Goal: Transaction & Acquisition: Purchase product/service

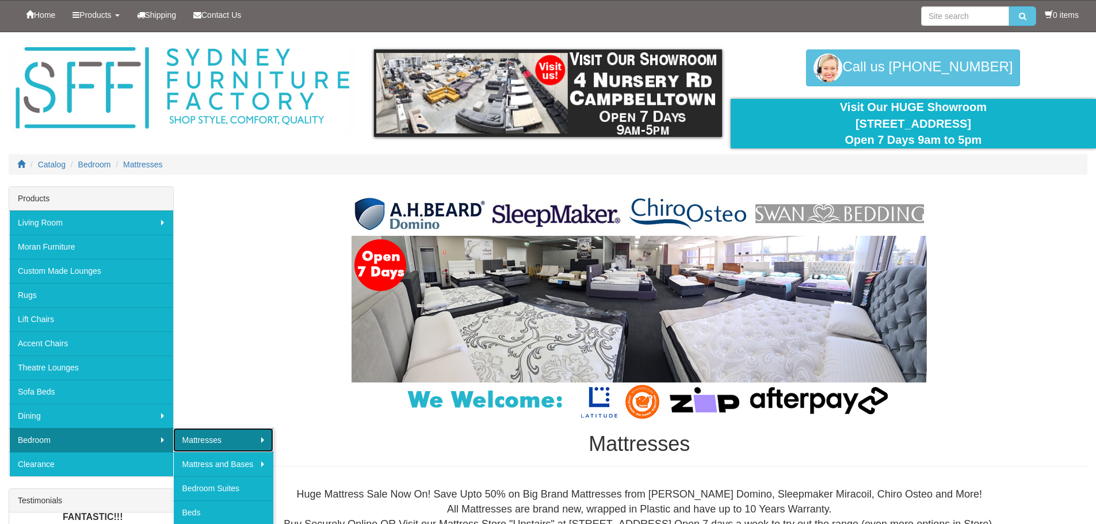
click at [200, 442] on link "Mattresses" at bounding box center [223, 440] width 100 height 24
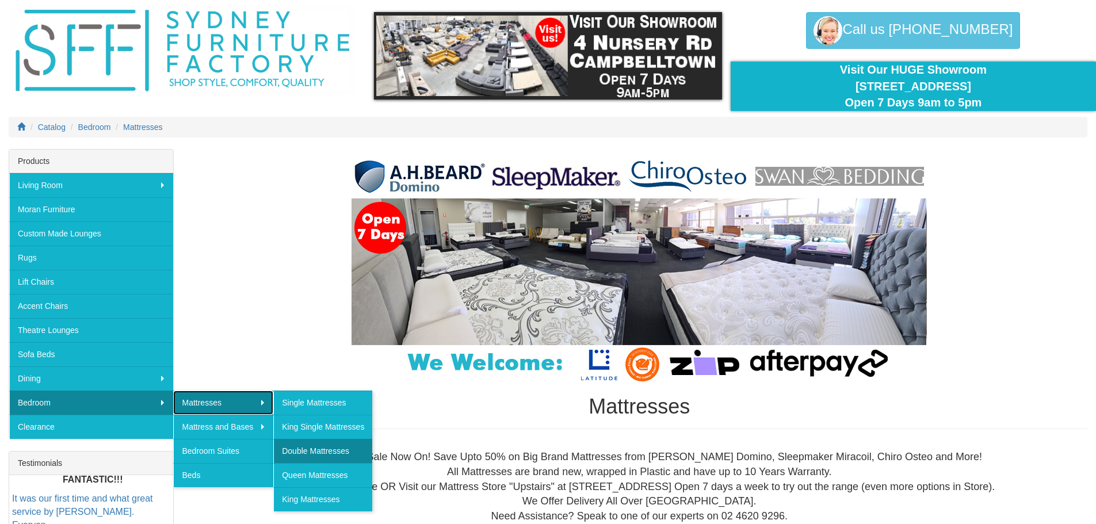
scroll to position [58, 0]
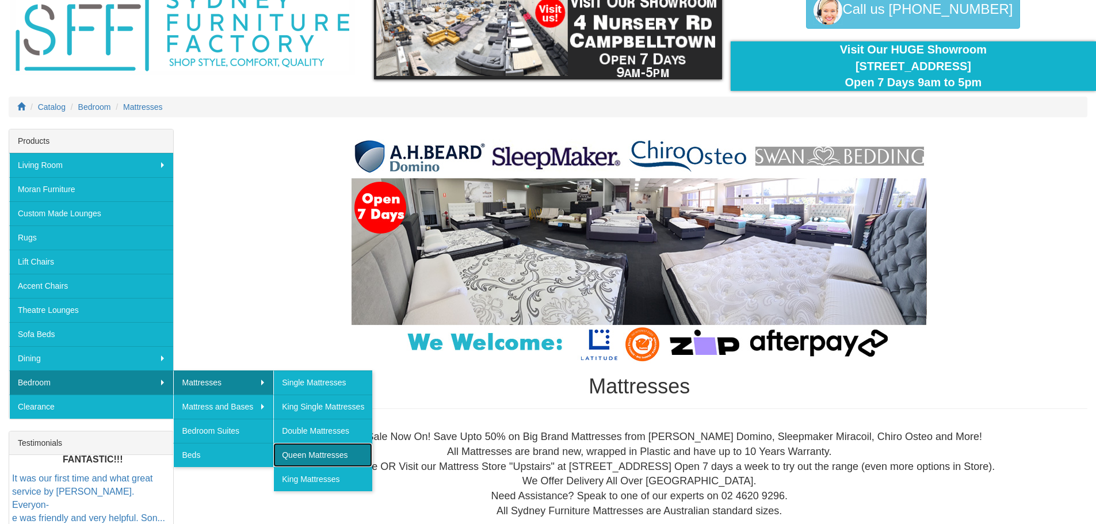
click at [326, 454] on link "Queen Mattresses" at bounding box center [322, 455] width 99 height 24
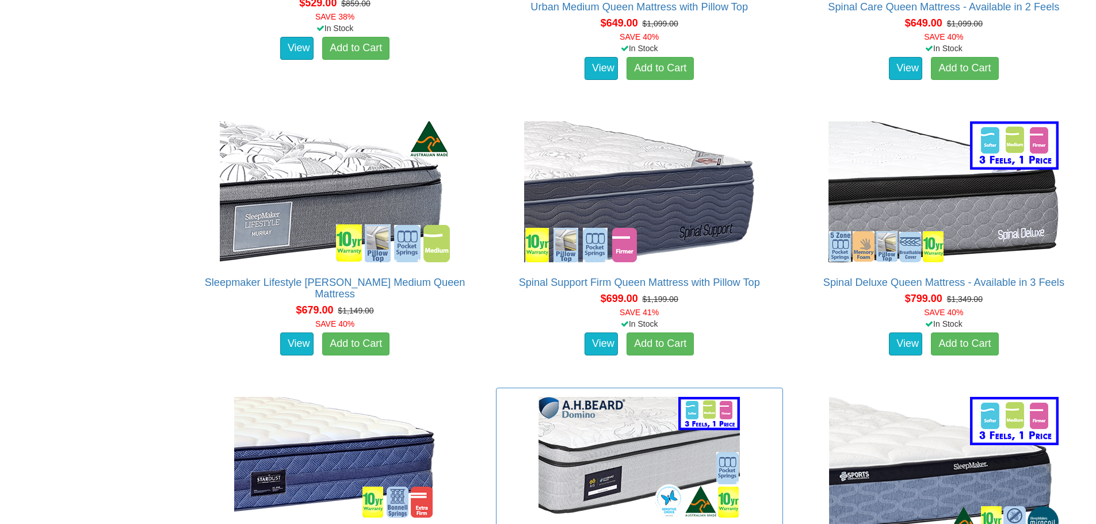
scroll to position [1439, 0]
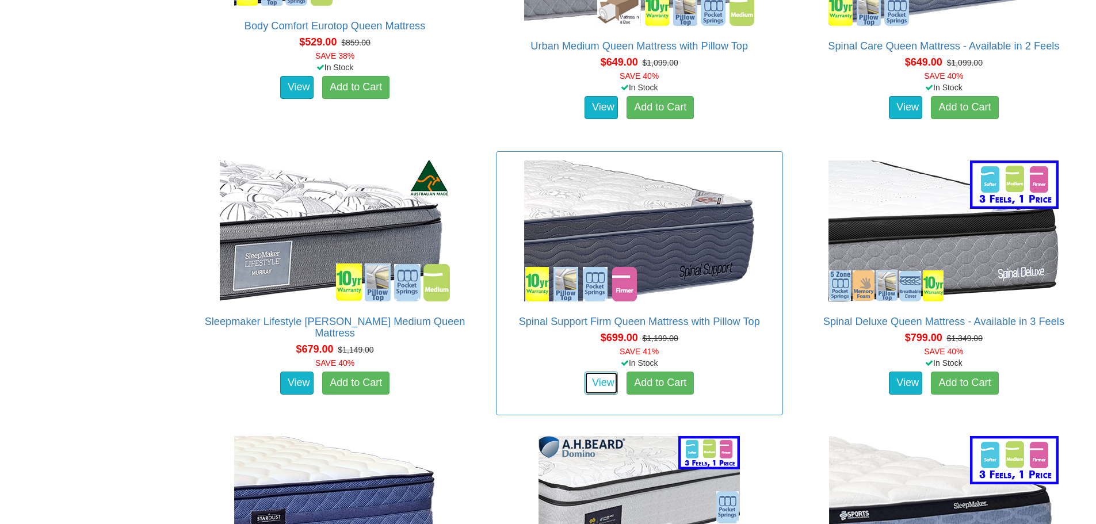
click at [603, 372] on link "View" at bounding box center [601, 383] width 33 height 23
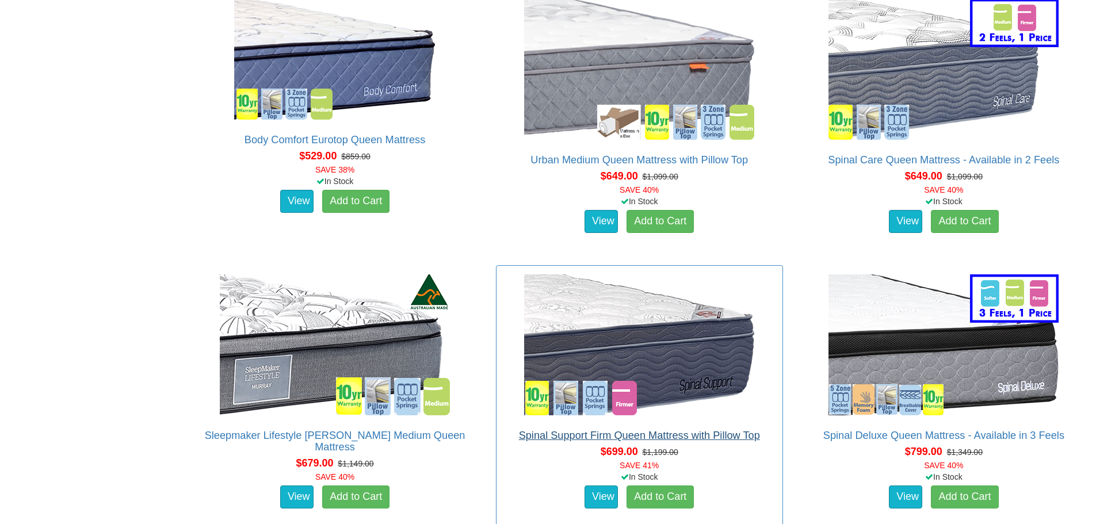
scroll to position [1324, 0]
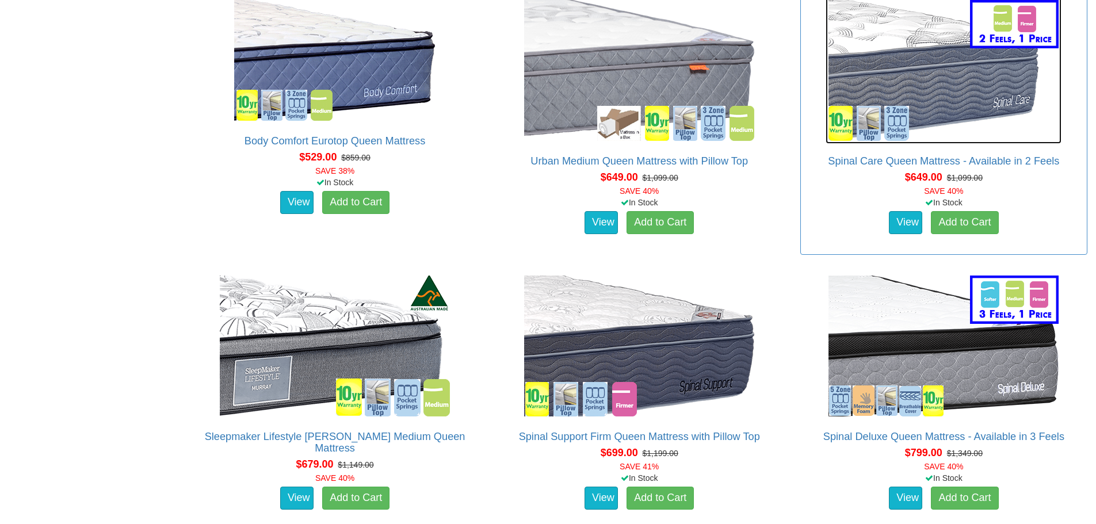
click at [989, 86] on img at bounding box center [944, 70] width 236 height 147
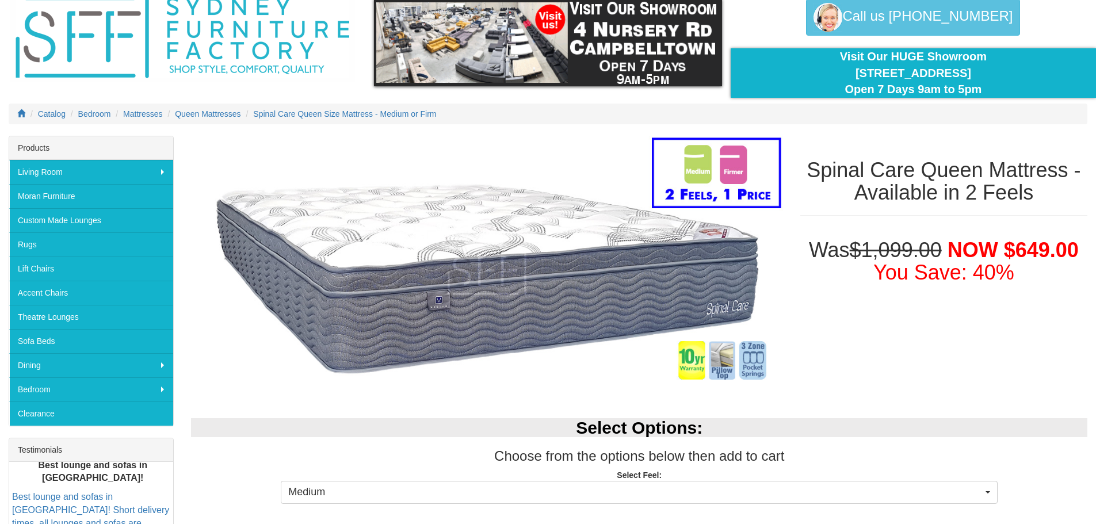
scroll to position [173, 0]
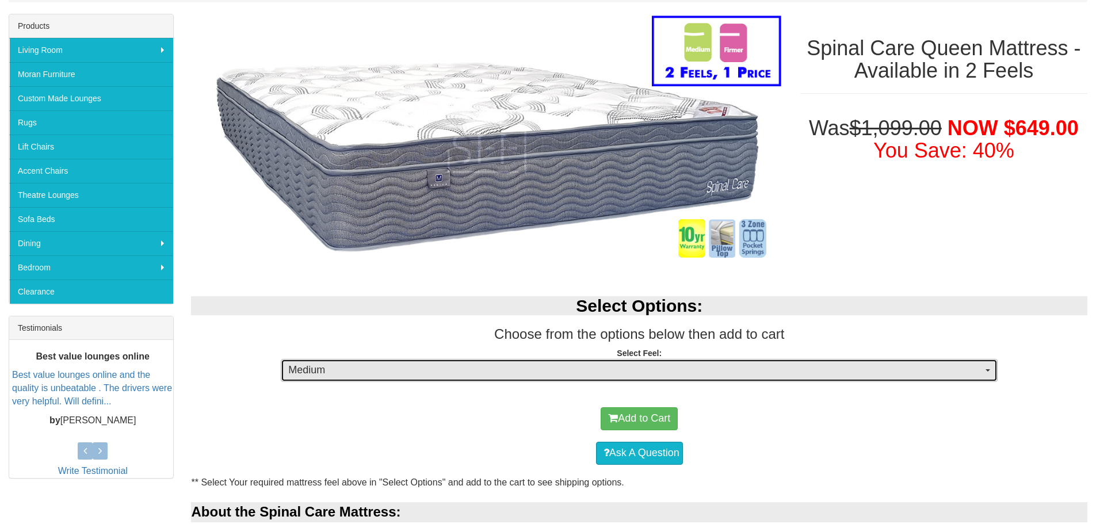
click at [990, 368] on button "Medium" at bounding box center [639, 370] width 717 height 23
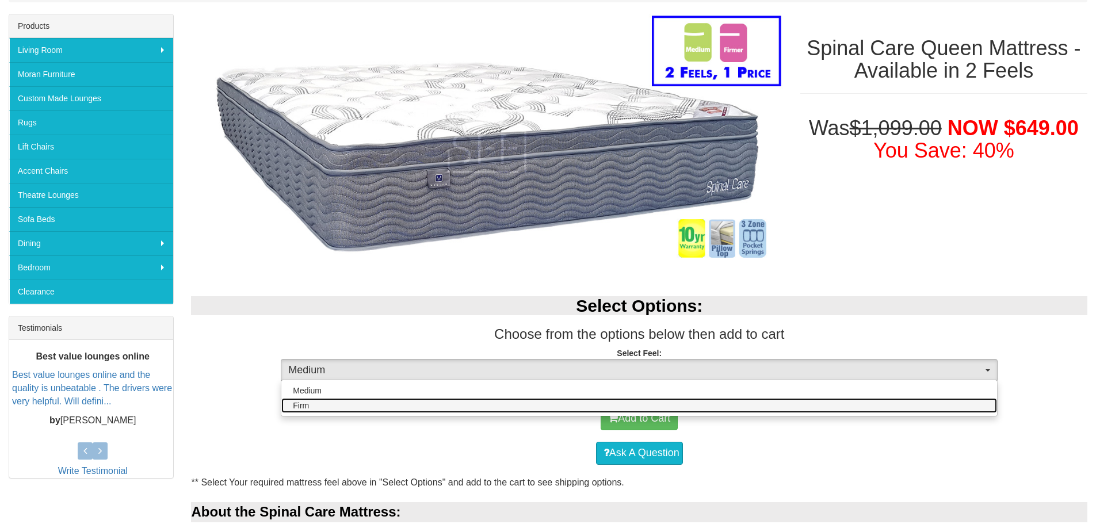
click at [294, 409] on span "Firm" at bounding box center [301, 406] width 16 height 12
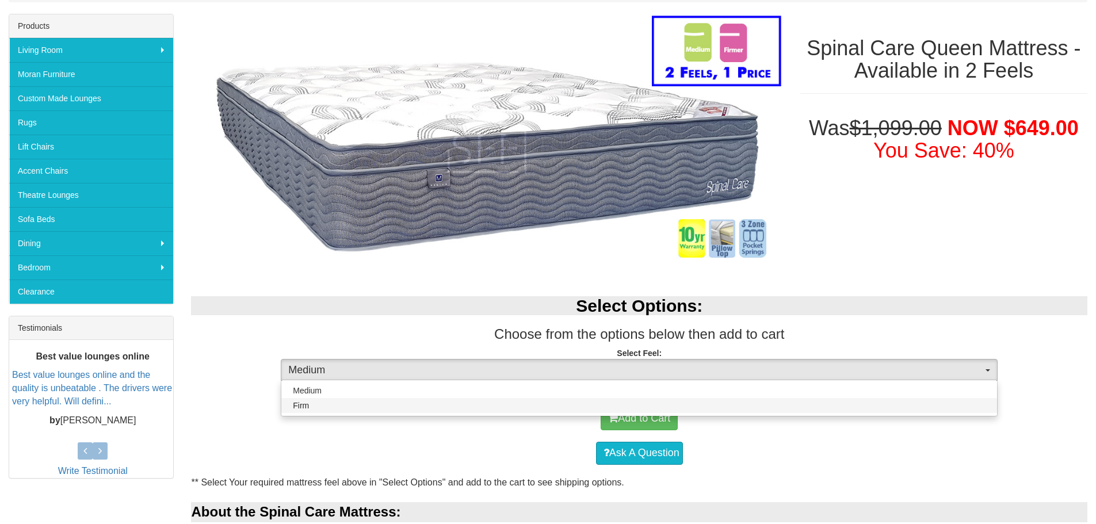
select select "1381"
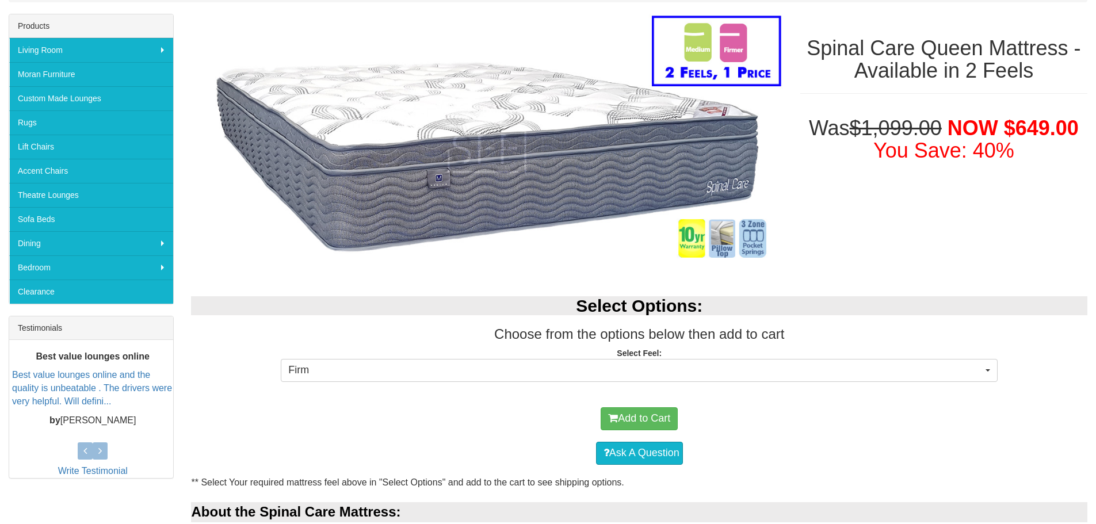
click at [822, 442] on div "Ask A Question" at bounding box center [639, 453] width 885 height 35
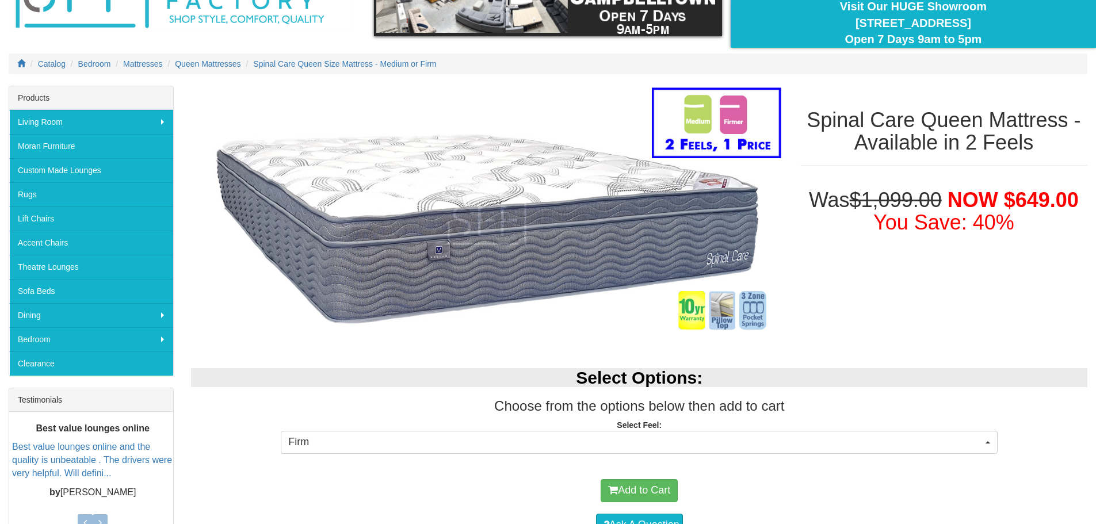
scroll to position [0, 0]
